Goal: Book appointment/travel/reservation

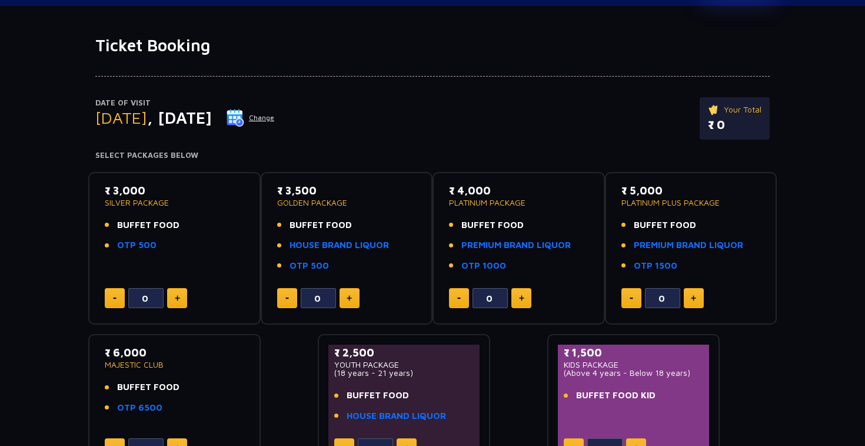
scroll to position [51, 0]
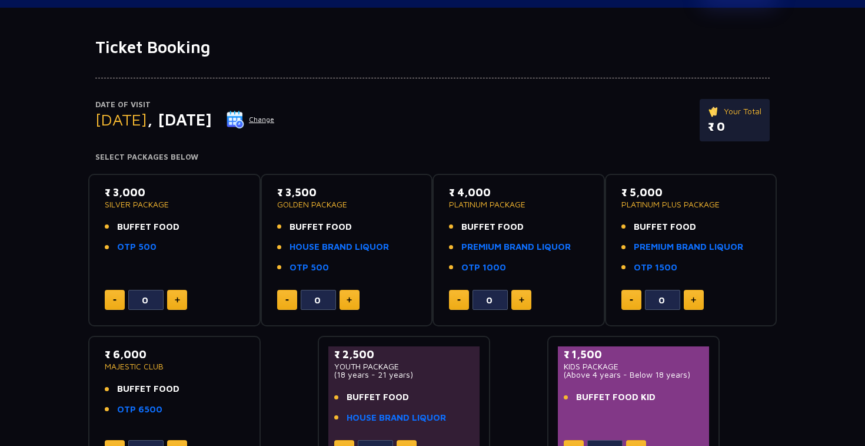
click at [184, 300] on button at bounding box center [177, 300] width 20 height 20
type input "3"
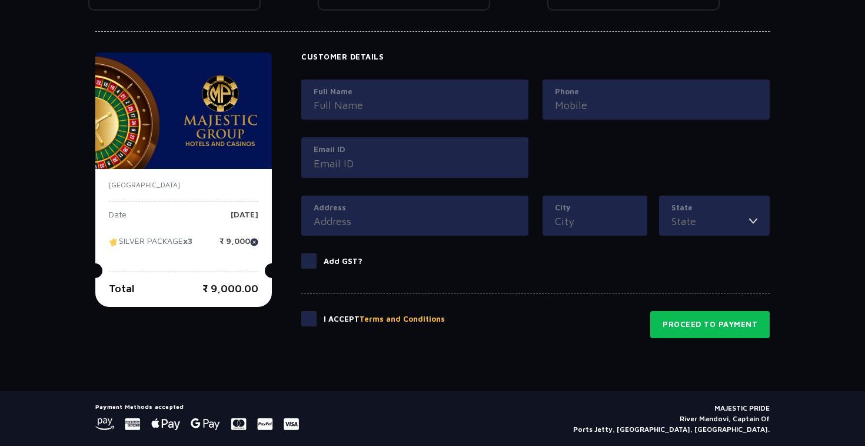
scroll to position [551, 0]
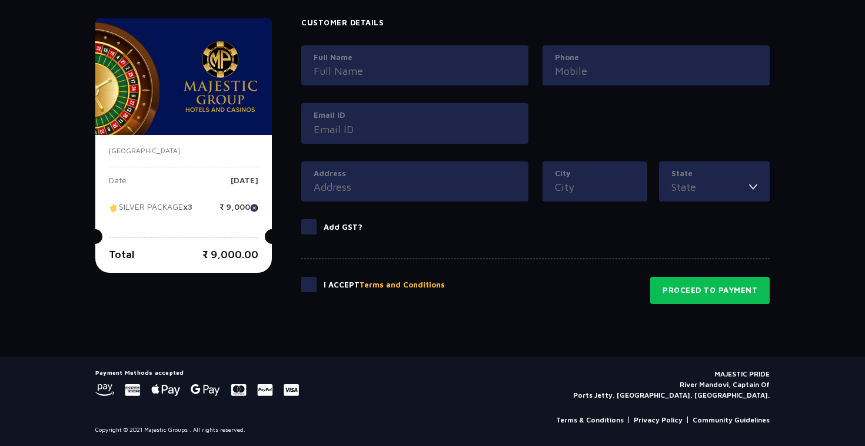
click at [392, 60] on label "Full Name" at bounding box center [415, 58] width 203 height 12
click at [392, 63] on input "Full Name" at bounding box center [415, 71] width 203 height 16
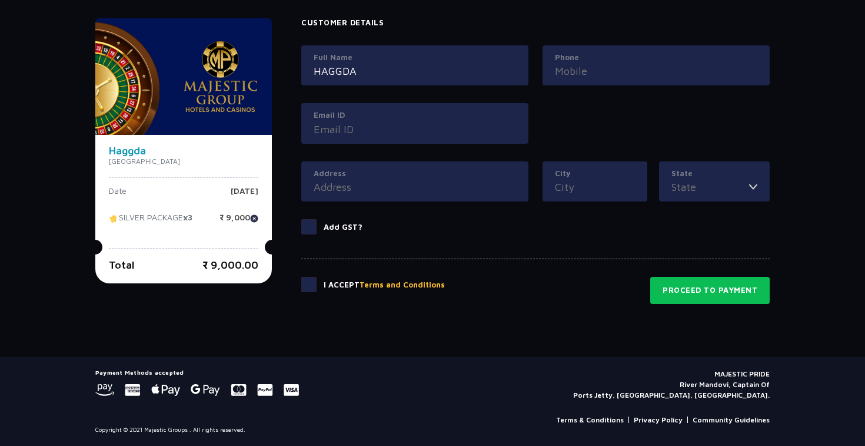
type input "HAGGDA"
click at [578, 75] on input "Phone" at bounding box center [656, 71] width 203 height 16
click at [456, 134] on div "Email ID" at bounding box center [414, 123] width 227 height 41
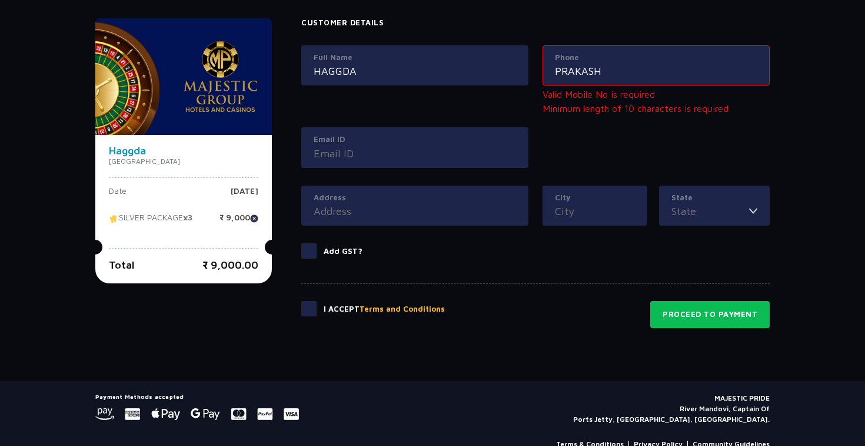
click at [568, 72] on input "PRAKASH" at bounding box center [656, 71] width 203 height 16
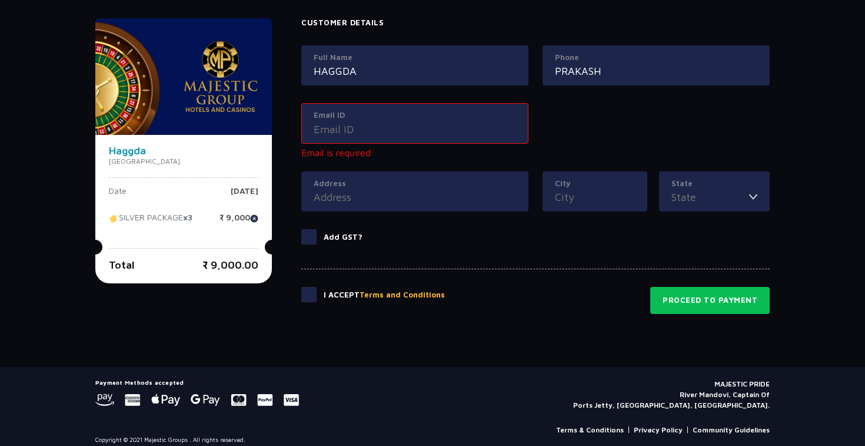
click at [568, 72] on input "PRAKASH" at bounding box center [656, 71] width 203 height 16
type input "9867566633"
click at [472, 132] on input "Email ID" at bounding box center [415, 129] width 203 height 16
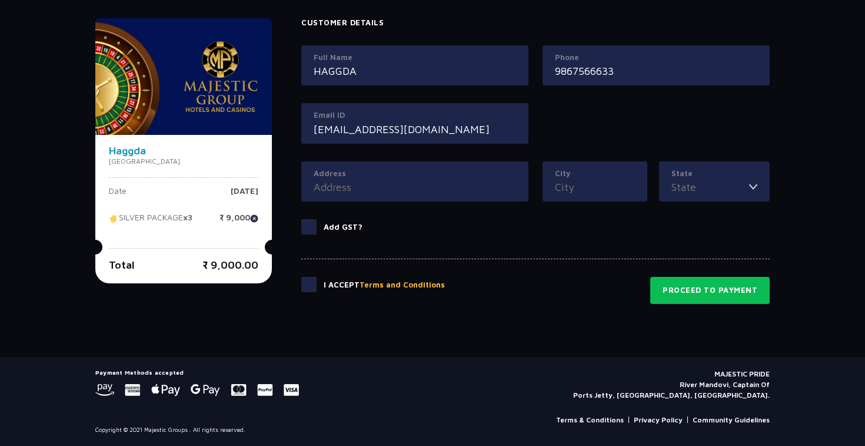
type input "HAGGDADA@GMAIL.COM"
click at [423, 185] on input "Address" at bounding box center [415, 187] width 203 height 16
type input "PANAJI"
click at [588, 188] on input "City" at bounding box center [595, 187] width 80 height 16
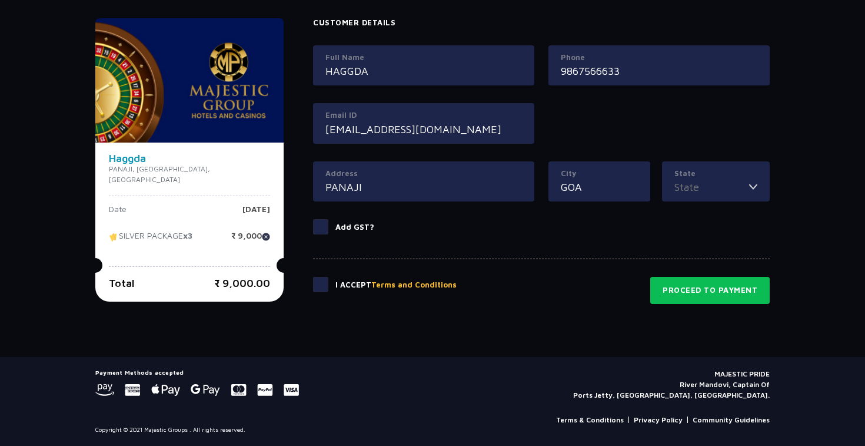
type input "GOA"
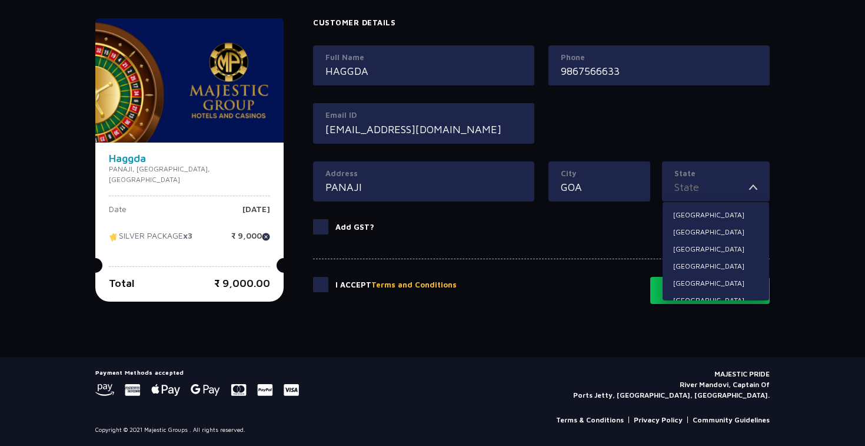
click at [724, 185] on input "State" at bounding box center [712, 187] width 75 height 16
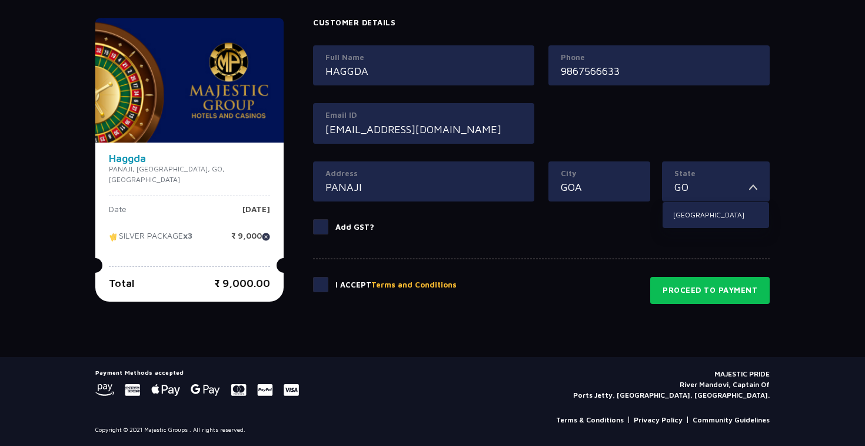
type input "G"
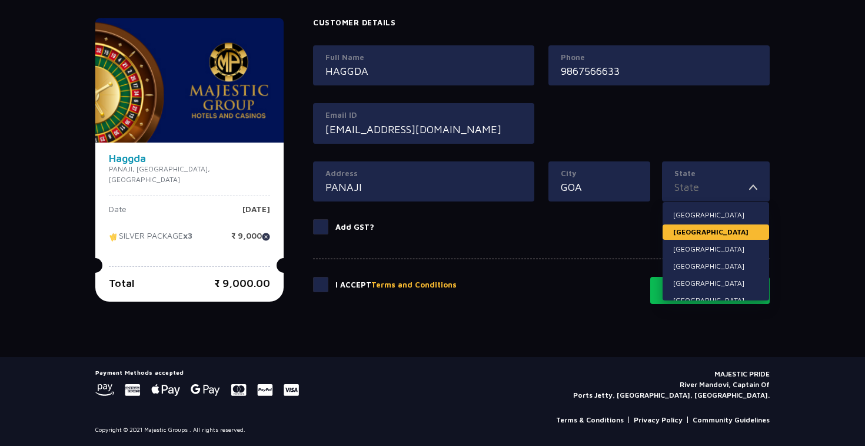
click at [725, 234] on li "Arunachal Pradesh" at bounding box center [716, 231] width 107 height 15
type input "Arunachal Pradesh"
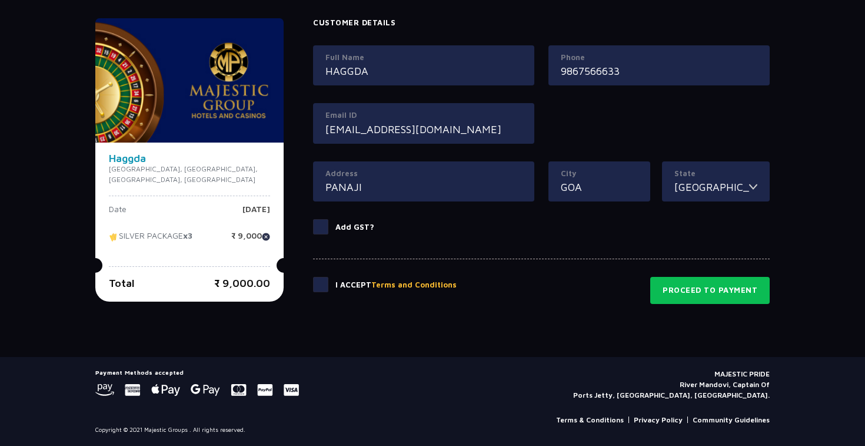
click at [314, 288] on span at bounding box center [320, 284] width 15 height 15
click at [0, 0] on input "checkbox" at bounding box center [0, 0] width 0 height 0
click at [670, 298] on button "Proceed to Payment" at bounding box center [711, 290] width 120 height 27
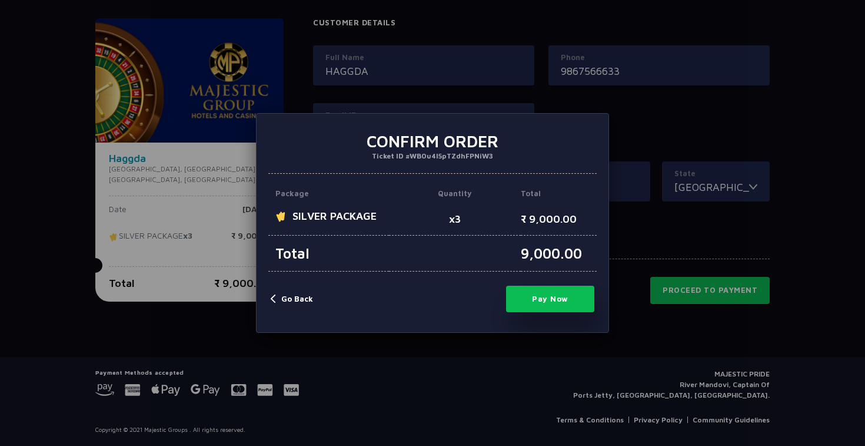
click at [275, 297] on button "Go Back" at bounding box center [292, 299] width 42 height 12
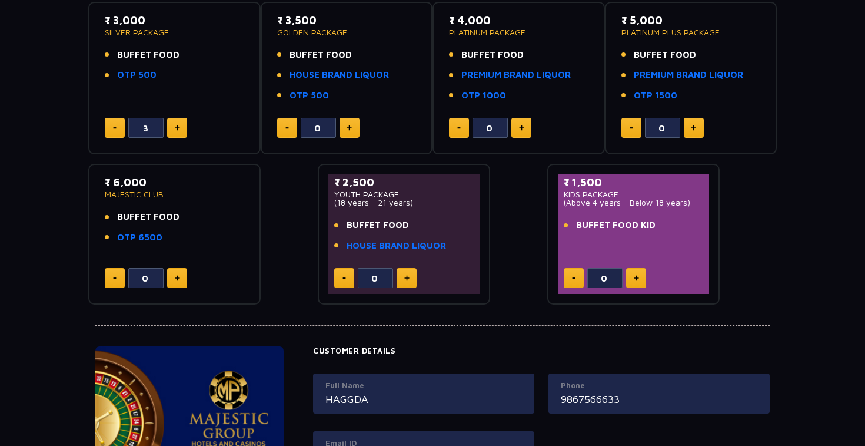
scroll to position [0, 0]
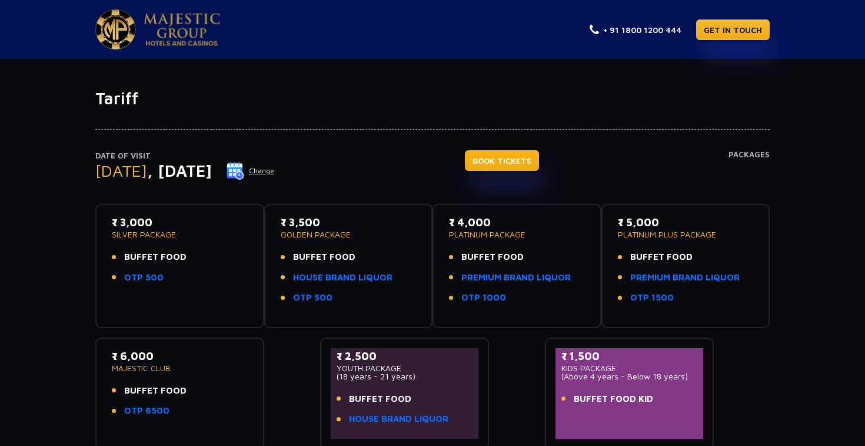
click at [504, 168] on link "BOOK TICKETS" at bounding box center [502, 160] width 74 height 21
